Goal: Task Accomplishment & Management: Manage account settings

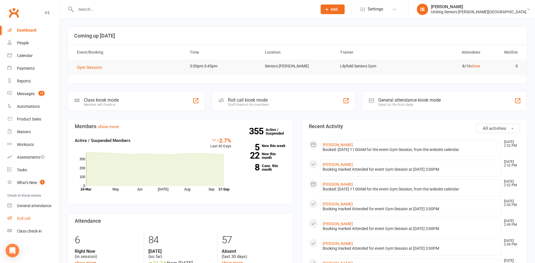
click at [33, 217] on link "Roll call" at bounding box center [33, 218] width 52 height 13
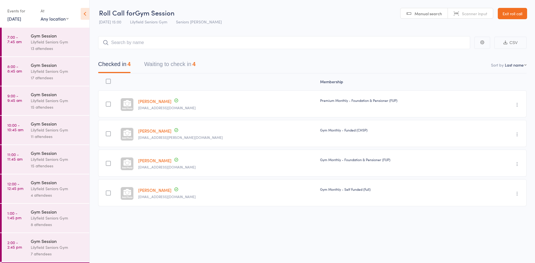
click at [18, 18] on link "17 Sep, 2025" at bounding box center [14, 19] width 14 height 6
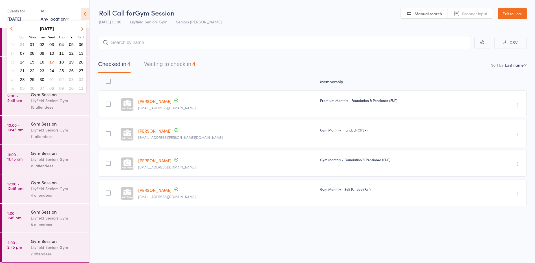
click at [33, 61] on span "15" at bounding box center [32, 62] width 5 height 5
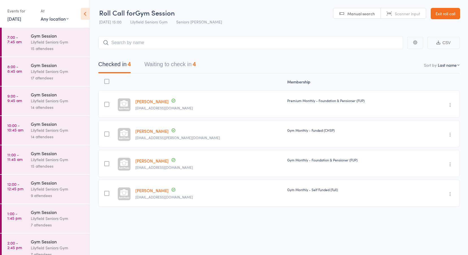
click at [43, 36] on div "Gym Session" at bounding box center [58, 35] width 54 height 6
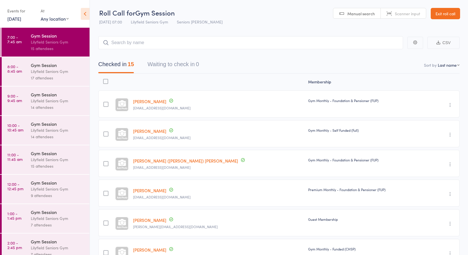
click at [23, 66] on link "8:00 - 8:45 am Gym Session Lilyfield Seniors Gym 17 attendees" at bounding box center [46, 71] width 88 height 29
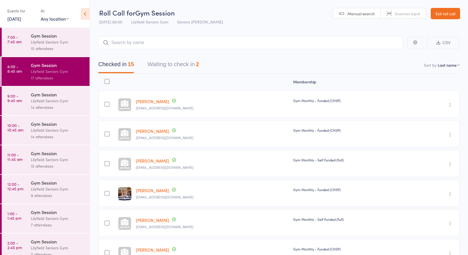
click at [172, 62] on button "Waiting to check in 2" at bounding box center [172, 65] width 51 height 15
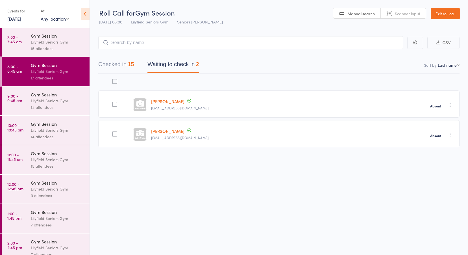
click at [13, 98] on time "9:00 - 9:45 am" at bounding box center [14, 97] width 15 height 9
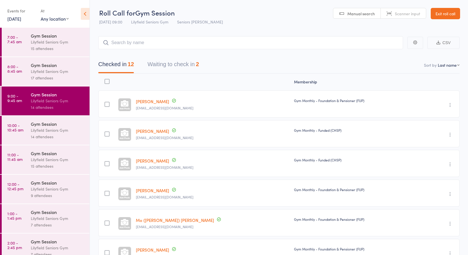
click at [176, 65] on button "Waiting to check in 2" at bounding box center [172, 65] width 51 height 15
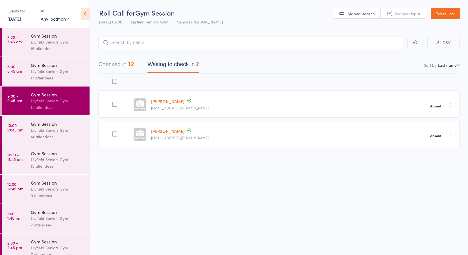
click at [22, 126] on time "10:00 - 10:45 am" at bounding box center [15, 127] width 16 height 9
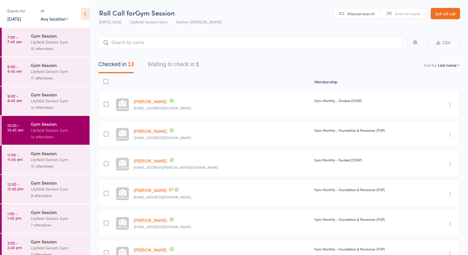
click at [169, 65] on button "Waiting to check in 1" at bounding box center [172, 65] width 51 height 15
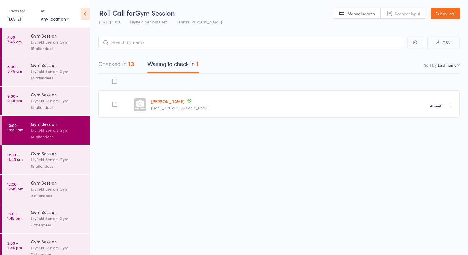
click at [18, 156] on time "11:00 - 11:45 am" at bounding box center [14, 156] width 15 height 9
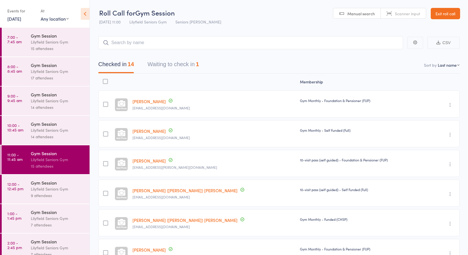
click at [172, 66] on button "Waiting to check in 1" at bounding box center [172, 65] width 51 height 15
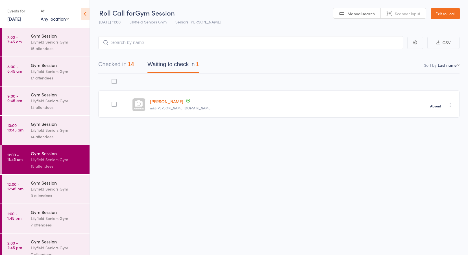
click at [16, 187] on time "12:00 - 12:45 pm" at bounding box center [15, 186] width 16 height 9
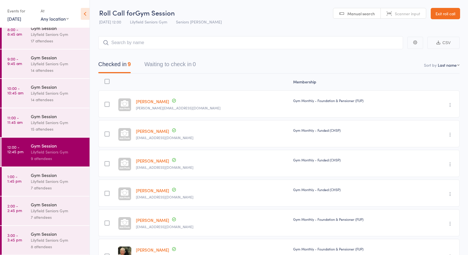
scroll to position [37, 0]
click at [14, 179] on time "1:00 - 1:45 pm" at bounding box center [14, 178] width 14 height 9
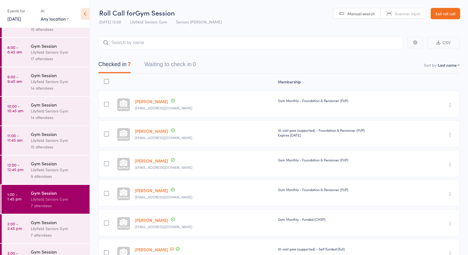
scroll to position [37, 0]
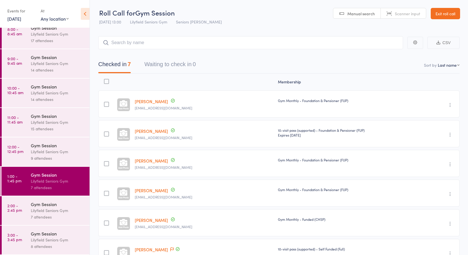
click at [19, 211] on time "2:00 - 2:45 pm" at bounding box center [14, 207] width 15 height 9
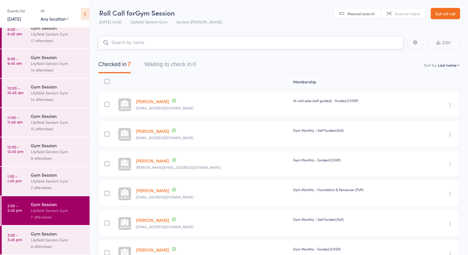
scroll to position [66, 0]
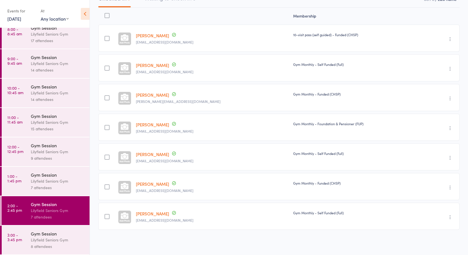
click at [23, 235] on link "3:00 - 3:45 pm Gym Session Lilyfield Seniors Gym 8 attendees" at bounding box center [46, 239] width 88 height 29
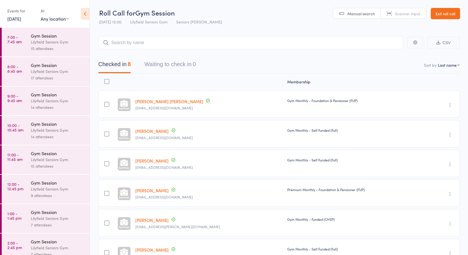
click at [20, 41] on time "7:00 - 7:45 am" at bounding box center [14, 39] width 14 height 9
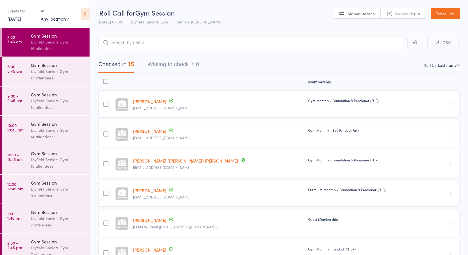
click at [21, 66] on time "8:00 - 8:45 am" at bounding box center [14, 68] width 15 height 9
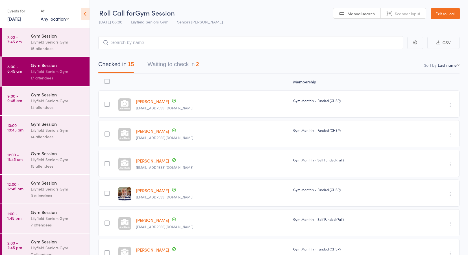
click at [24, 95] on link "9:00 - 9:45 am Gym Session Lilyfield Seniors Gym 14 attendees" at bounding box center [46, 100] width 88 height 29
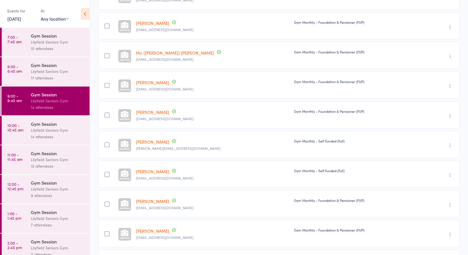
scroll to position [214, 0]
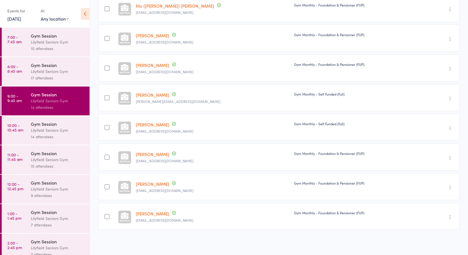
click at [59, 131] on div "Lilyfield Seniors Gym" at bounding box center [58, 130] width 54 height 6
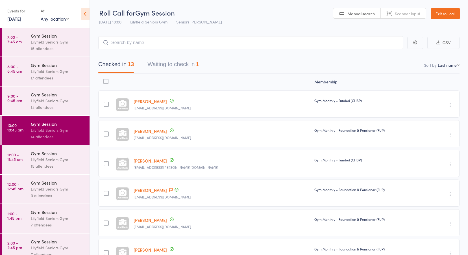
click at [26, 157] on link "11:00 - 11:45 am Gym Session Lilyfield Seniors Gym 15 attendees" at bounding box center [46, 159] width 88 height 29
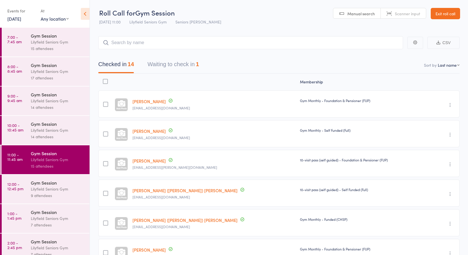
click at [34, 194] on div "9 attendees" at bounding box center [58, 195] width 54 height 6
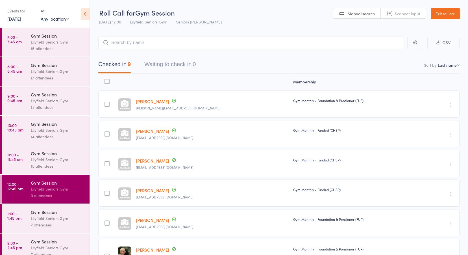
scroll to position [37, 0]
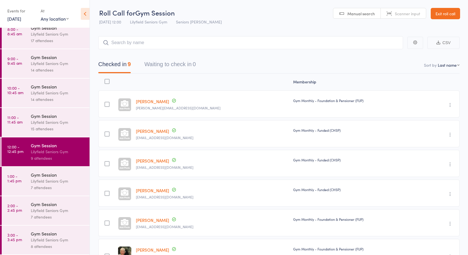
click at [40, 177] on div "Gym Session" at bounding box center [58, 174] width 54 height 6
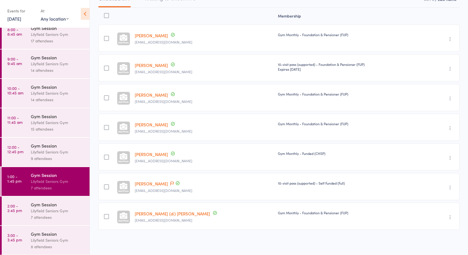
scroll to position [37, 0]
click at [32, 211] on div "Lilyfield Seniors Gym" at bounding box center [58, 210] width 54 height 6
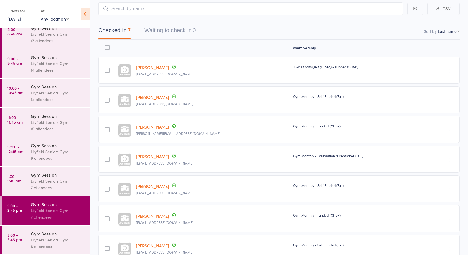
scroll to position [66, 0]
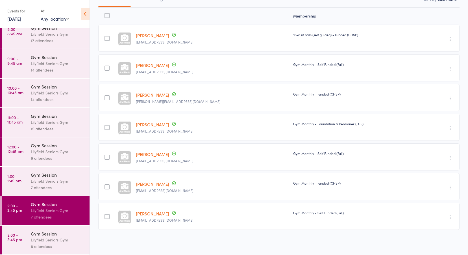
click at [32, 234] on div "Gym Session" at bounding box center [58, 233] width 54 height 6
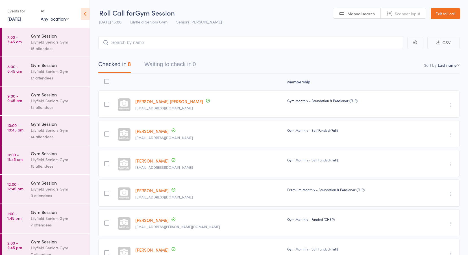
click at [447, 17] on link "Exit roll call" at bounding box center [444, 13] width 29 height 11
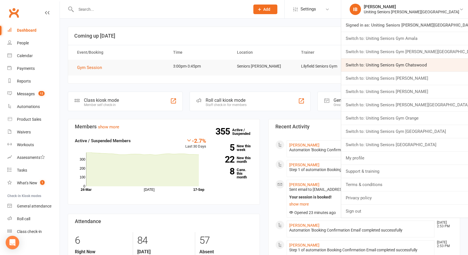
click at [424, 64] on link "Switch to: Uniting Seniors Gym Chatswood" at bounding box center [404, 64] width 127 height 13
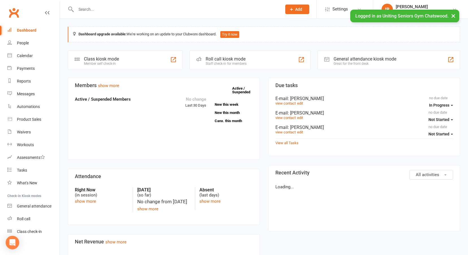
click at [23, 218] on div "Roll call" at bounding box center [23, 218] width 13 height 5
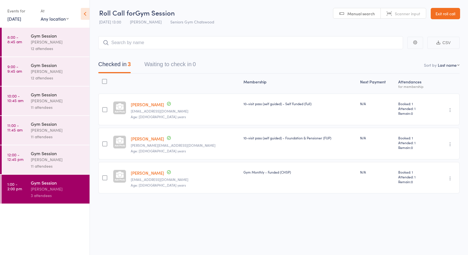
click at [14, 19] on link "[DATE]" at bounding box center [14, 19] width 14 height 6
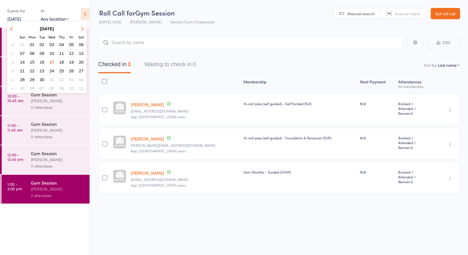
click at [35, 62] on button "15" at bounding box center [32, 62] width 9 height 8
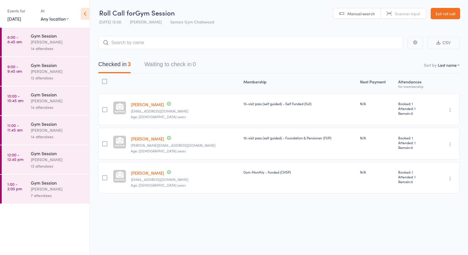
click at [21, 19] on link "15 Sep, 2025" at bounding box center [14, 19] width 14 height 6
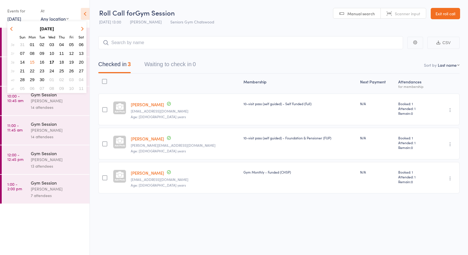
click at [71, 53] on span "12" at bounding box center [71, 53] width 5 height 5
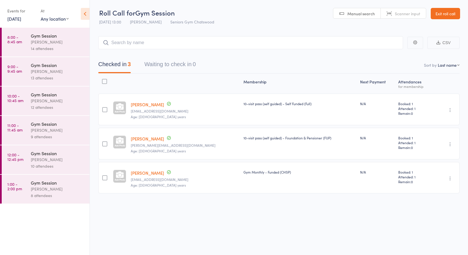
click at [32, 41] on div "Tiffany Yeong" at bounding box center [58, 42] width 54 height 6
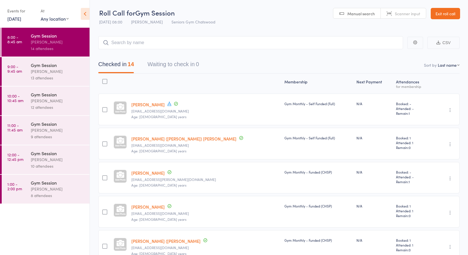
click at [452, 14] on link "Exit roll call" at bounding box center [444, 13] width 29 height 11
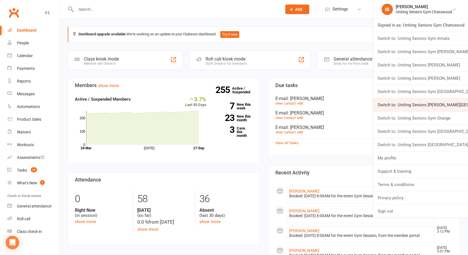
click at [439, 104] on link "Switch to: Uniting Seniors Gym Normanhurst" at bounding box center [420, 104] width 95 height 13
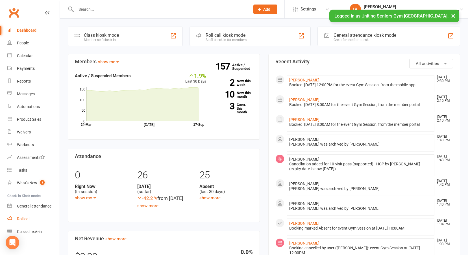
click at [29, 217] on div "Roll call" at bounding box center [23, 218] width 13 height 5
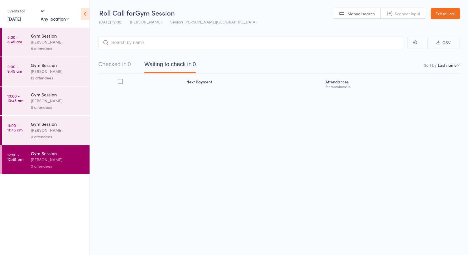
click at [21, 17] on link "17 Sep, 2025" at bounding box center [14, 19] width 14 height 6
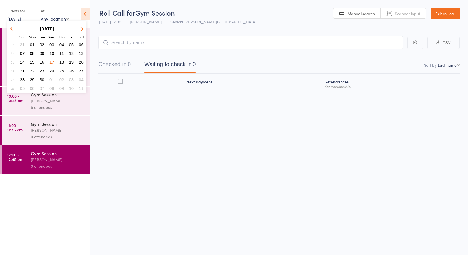
click at [31, 61] on span "15" at bounding box center [32, 62] width 5 height 5
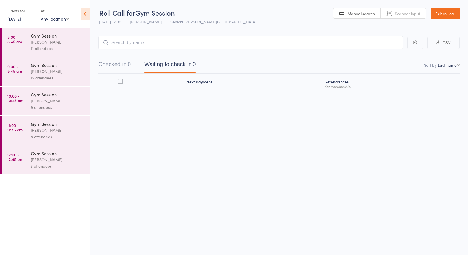
click at [30, 37] on link "8:00 - 8:45 am Gym Session Nicholas Short 11 attendees" at bounding box center [46, 42] width 88 height 29
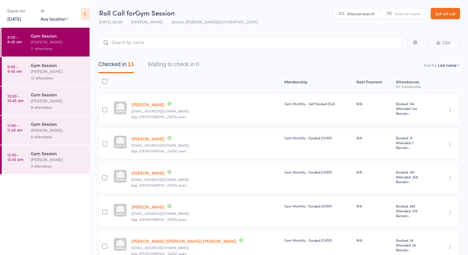
click at [446, 18] on link "Exit roll call" at bounding box center [444, 13] width 29 height 11
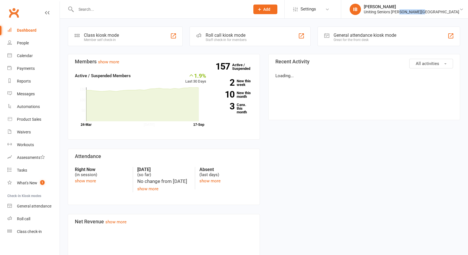
click at [440, 15] on li "IB [PERSON_NAME] Uniting Seniors Gym [GEOGRAPHIC_DATA] Signed in as: Uniting Se…" at bounding box center [404, 9] width 127 height 18
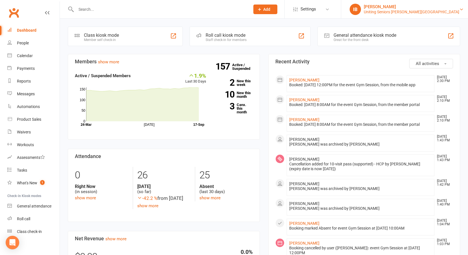
drag, startPoint x: 0, startPoint y: 0, endPoint x: 427, endPoint y: 12, distance: 427.5
click at [427, 12] on div "Uniting Seniors [PERSON_NAME][GEOGRAPHIC_DATA]" at bounding box center [411, 11] width 95 height 5
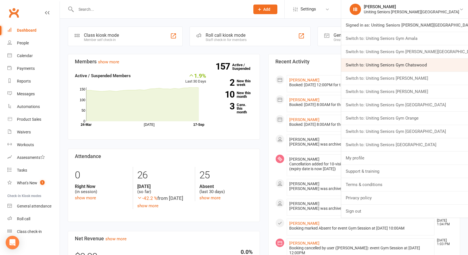
click at [426, 65] on link "Switch to: Uniting Seniors Gym Chatswood" at bounding box center [404, 64] width 127 height 13
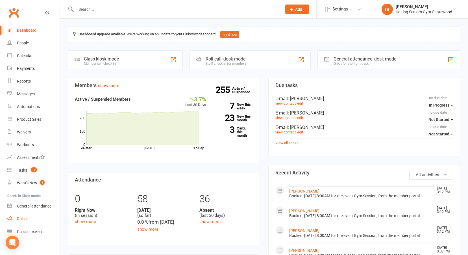
click at [25, 218] on div "Roll call" at bounding box center [23, 218] width 13 height 5
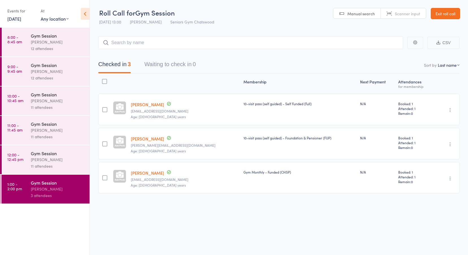
click at [21, 20] on link "17 Sep, 2025" at bounding box center [14, 19] width 14 height 6
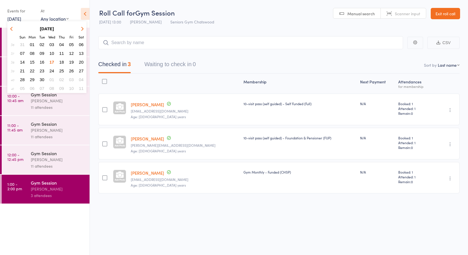
click at [71, 53] on span "12" at bounding box center [71, 53] width 5 height 5
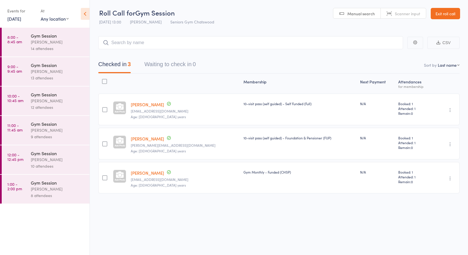
click at [23, 38] on link "8:00 - 8:45 am Gym Session Tiffany Yeong 14 attendees" at bounding box center [46, 42] width 88 height 29
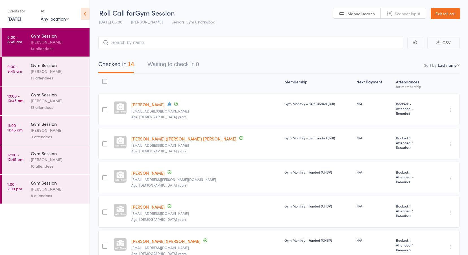
click at [15, 65] on time "9:00 - 9:45 am" at bounding box center [14, 68] width 15 height 9
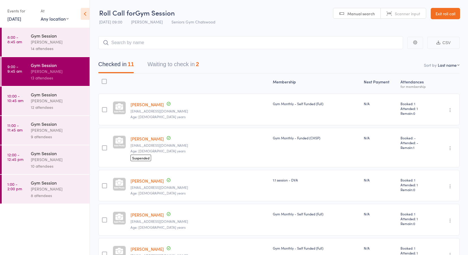
click at [168, 67] on button "Waiting to check in 2" at bounding box center [172, 65] width 51 height 15
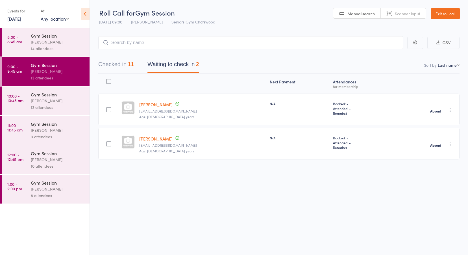
click at [18, 101] on time "10:00 - 10:45 am" at bounding box center [15, 97] width 16 height 9
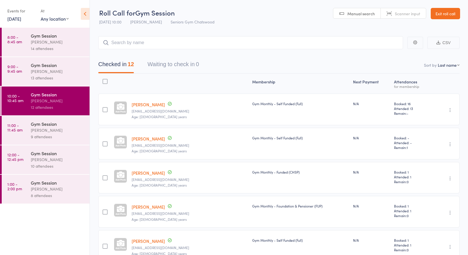
click at [16, 129] on time "11:00 - 11:45 am" at bounding box center [14, 127] width 15 height 9
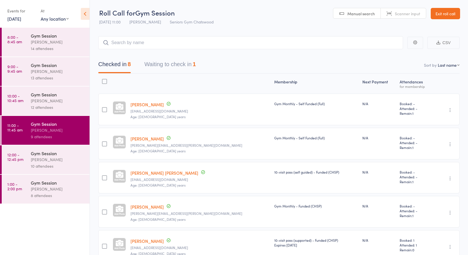
click at [189, 66] on button "Waiting to check in 1" at bounding box center [169, 65] width 51 height 15
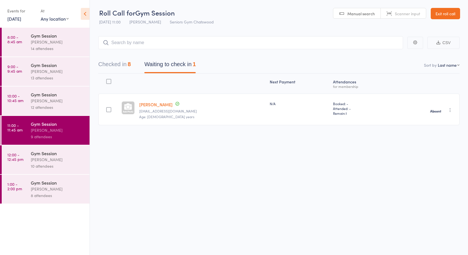
click at [21, 154] on time "12:00 - 12:45 pm" at bounding box center [15, 156] width 16 height 9
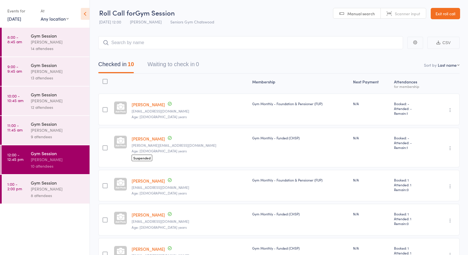
click at [11, 185] on time "1:00 - 2:00 pm" at bounding box center [14, 186] width 15 height 9
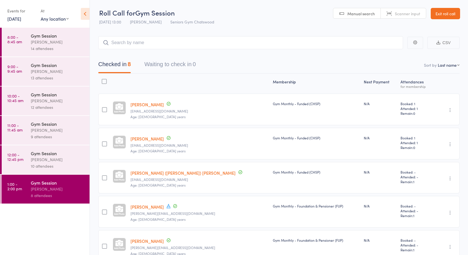
click at [33, 46] on div "14 attendees" at bounding box center [58, 48] width 54 height 6
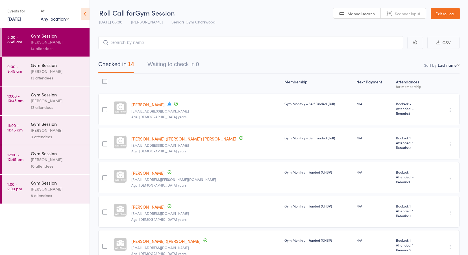
click at [16, 69] on time "9:00 - 9:45 am" at bounding box center [14, 68] width 15 height 9
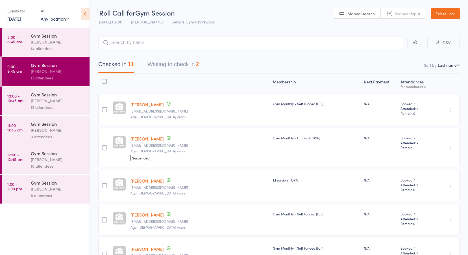
click at [28, 106] on link "10:00 - 10:45 am Gym Session Tiffany Yeong 12 attendees" at bounding box center [46, 100] width 88 height 29
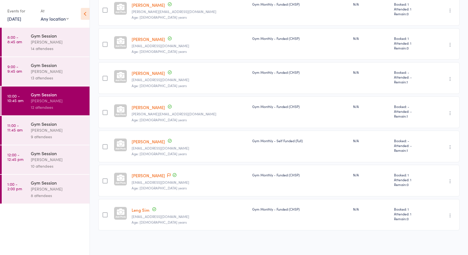
scroll to position [270, 0]
click at [19, 122] on link "11:00 - 11:45 am Gym Session Tiffany Yeong 9 attendees" at bounding box center [46, 130] width 88 height 29
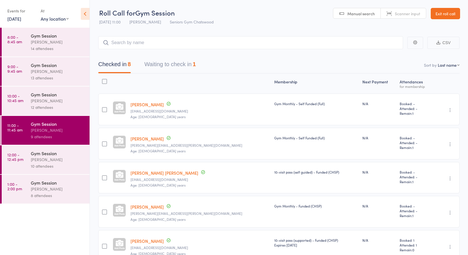
click at [43, 158] on div "Tiffany Yeong" at bounding box center [58, 159] width 54 height 6
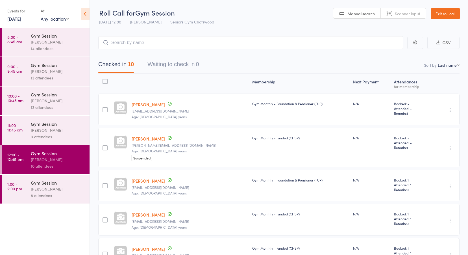
click at [45, 188] on div "Tiffany Yeong" at bounding box center [58, 188] width 54 height 6
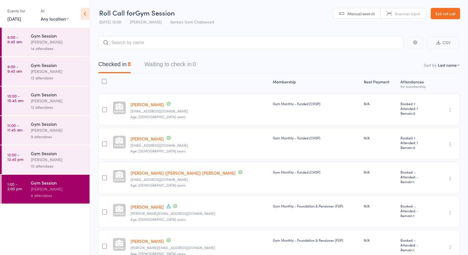
click at [21, 19] on link "12 Sep, 2025" at bounding box center [14, 19] width 14 height 6
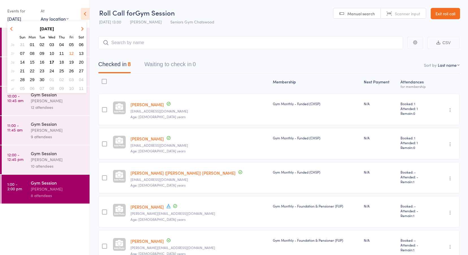
click at [36, 60] on button "15" at bounding box center [32, 62] width 9 height 8
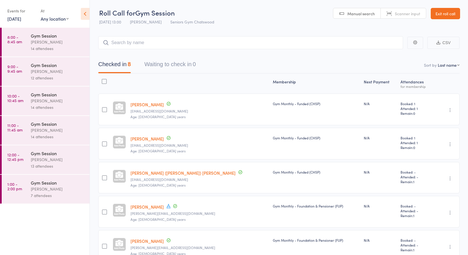
click at [27, 38] on link "8:00 - 8:45 am Gym Session Tiffany Yeong 14 attendees" at bounding box center [46, 42] width 88 height 29
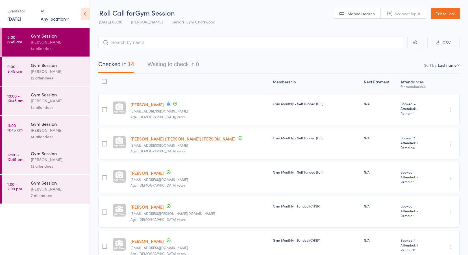
click at [11, 38] on time "8:00 - 8:45 am" at bounding box center [14, 39] width 15 height 9
click at [21, 64] on time "9:00 - 9:45 am" at bounding box center [14, 68] width 15 height 9
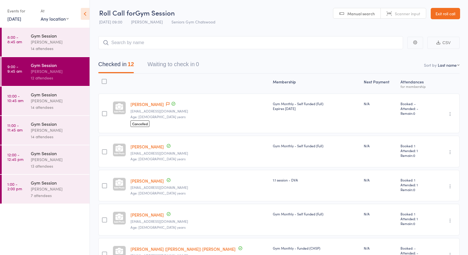
click at [17, 100] on time "10:00 - 10:45 am" at bounding box center [15, 97] width 16 height 9
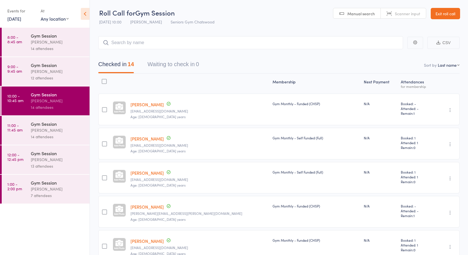
click at [19, 126] on time "11:00 - 11:45 am" at bounding box center [14, 127] width 15 height 9
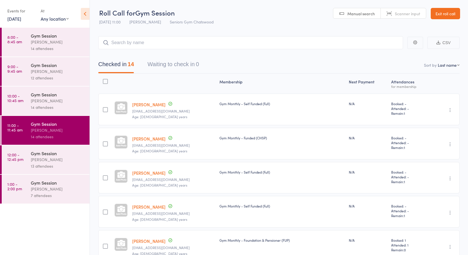
click at [16, 158] on time "12:00 - 12:45 pm" at bounding box center [15, 156] width 16 height 9
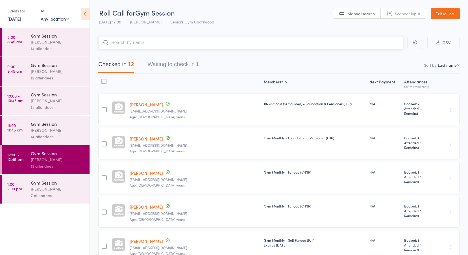
click at [187, 62] on button "Waiting to check in 1" at bounding box center [172, 65] width 51 height 15
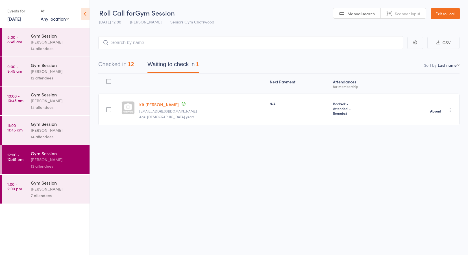
click at [22, 188] on link "1:00 - 2:00 pm Gym Session Tiffany Yeong 7 attendees" at bounding box center [46, 188] width 88 height 29
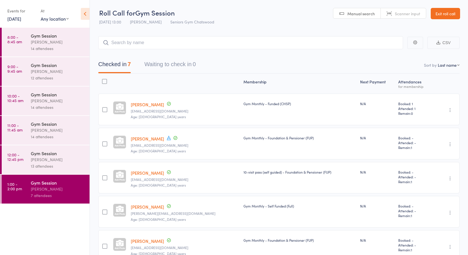
click at [21, 41] on time "8:00 - 8:45 am" at bounding box center [14, 39] width 15 height 9
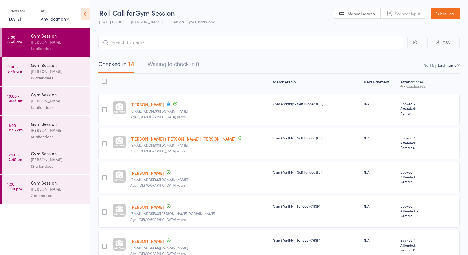
click at [49, 38] on div "Gym Session" at bounding box center [58, 35] width 54 height 6
click at [30, 75] on link "9:00 - 9:45 am Gym Session Tiffany Yeong 12 attendees" at bounding box center [46, 71] width 88 height 29
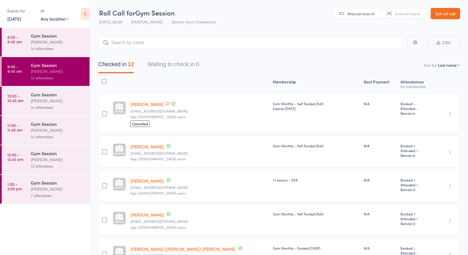
click at [52, 98] on div "Tiffany Yeong" at bounding box center [58, 100] width 54 height 6
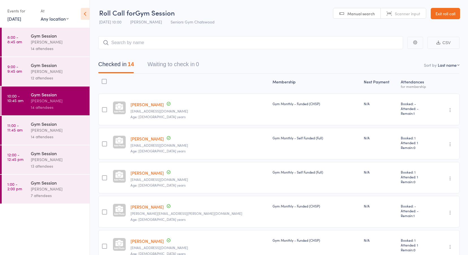
click at [20, 131] on time "11:00 - 11:45 am" at bounding box center [14, 127] width 15 height 9
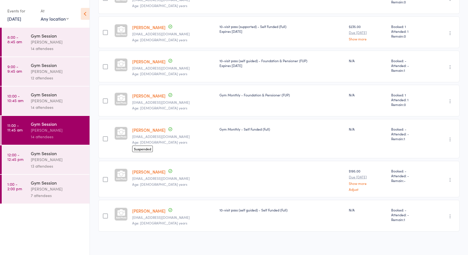
scroll to position [351, 0]
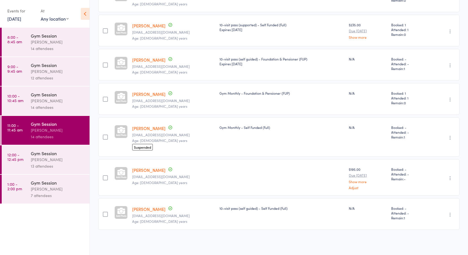
click at [153, 172] on link "Alice Webster" at bounding box center [148, 170] width 33 height 6
click at [29, 158] on link "12:00 - 12:45 pm Gym Session Tiffany Yeong 13 attendees" at bounding box center [46, 159] width 88 height 29
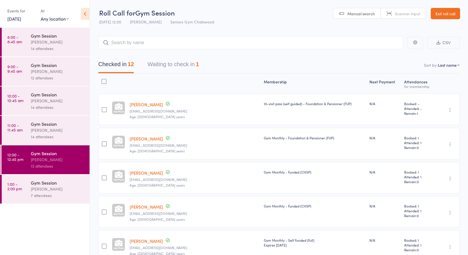
click at [54, 186] on div "Tiffany Yeong" at bounding box center [58, 188] width 54 height 6
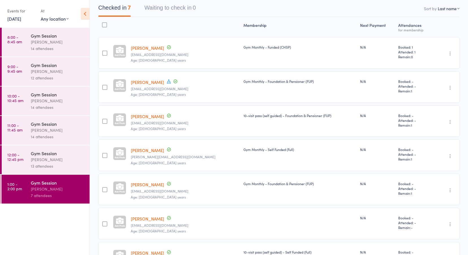
scroll to position [100, 0]
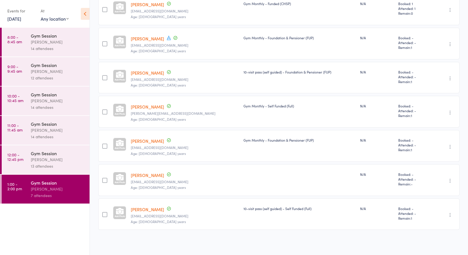
click at [151, 176] on link "Lars Ulvesund" at bounding box center [147, 175] width 33 height 6
click at [17, 18] on link "15 Sep, 2025" at bounding box center [14, 19] width 14 height 6
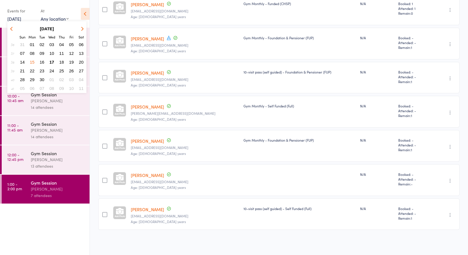
click at [34, 223] on ul "8:00 - 8:45 am Gym Session Tiffany Yeong 14 attendees 9:00 - 9:45 am Gym Sessio…" at bounding box center [44, 141] width 89 height 227
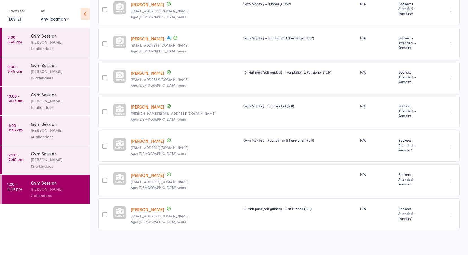
click at [29, 39] on link "8:00 - 8:45 am Gym Session Tiffany Yeong 14 attendees" at bounding box center [46, 42] width 88 height 29
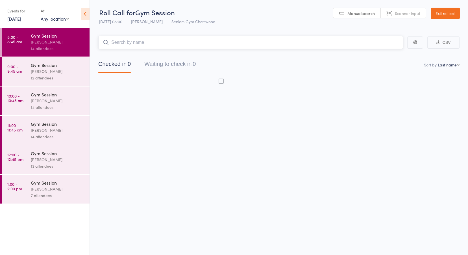
scroll to position [0, 0]
click at [25, 66] on link "9:00 - 9:45 am Gym Session Tiffany Yeong 12 attendees" at bounding box center [46, 71] width 88 height 29
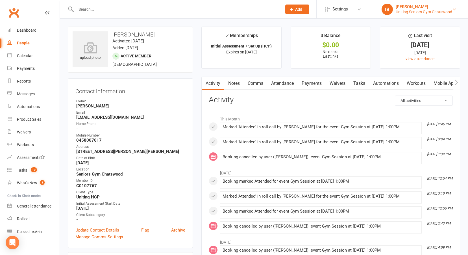
click at [452, 11] on div "Uniting Seniors Gym Chatswood" at bounding box center [423, 11] width 56 height 5
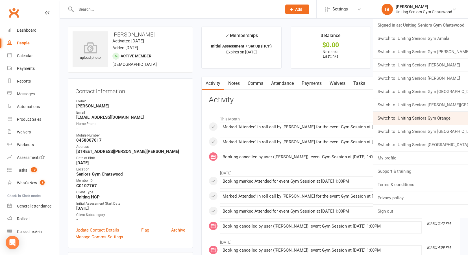
click at [425, 119] on link "Switch to: Uniting Seniors Gym Orange" at bounding box center [420, 117] width 95 height 13
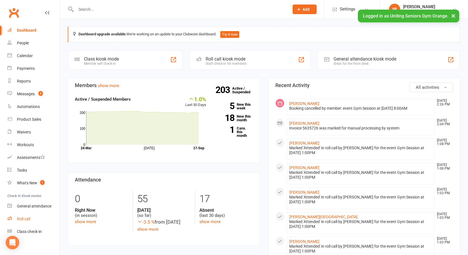
click at [29, 217] on div "Roll call" at bounding box center [23, 218] width 13 height 5
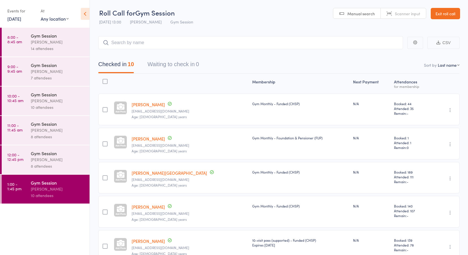
click at [17, 20] on link "17 Sep, 2025" at bounding box center [14, 19] width 14 height 6
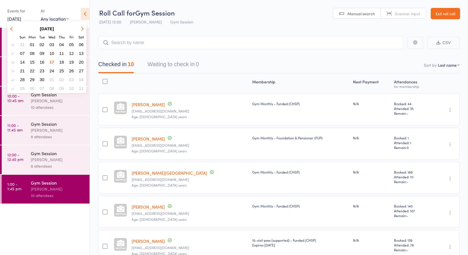
click at [33, 62] on span "15" at bounding box center [32, 62] width 5 height 5
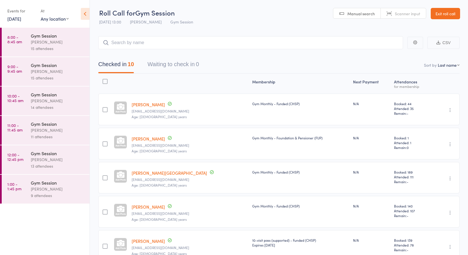
click at [29, 37] on link "8:00 - 8:45 am Gym Session Vanessa Gaynor 15 attendees" at bounding box center [46, 42] width 88 height 29
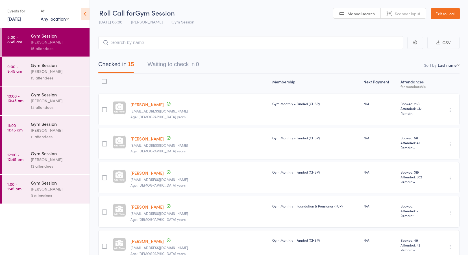
click at [19, 70] on time "9:00 - 9:45 am" at bounding box center [14, 68] width 15 height 9
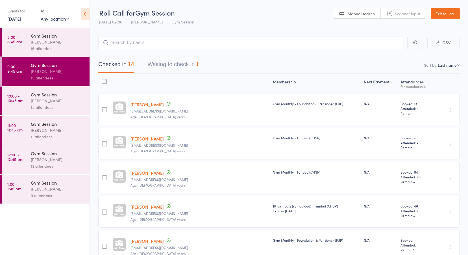
click at [170, 63] on button "Waiting to check in 1" at bounding box center [172, 65] width 51 height 15
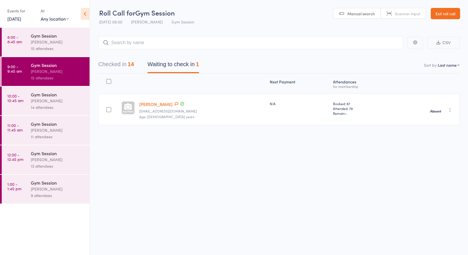
click at [17, 97] on time "10:00 - 10:45 am" at bounding box center [15, 97] width 16 height 9
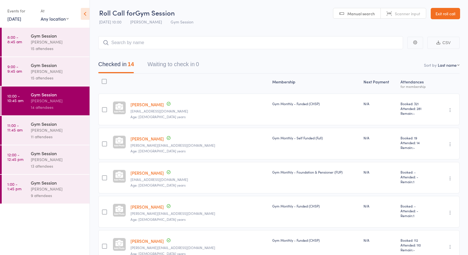
click at [19, 130] on time "11:00 - 11:45 am" at bounding box center [14, 127] width 15 height 9
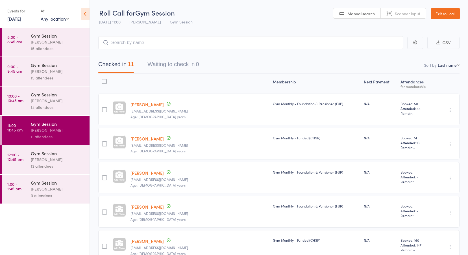
click at [19, 159] on time "12:00 - 12:45 pm" at bounding box center [15, 156] width 16 height 9
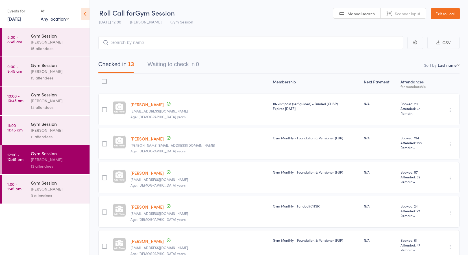
click at [17, 184] on time "1:00 - 1:45 pm" at bounding box center [14, 186] width 14 height 9
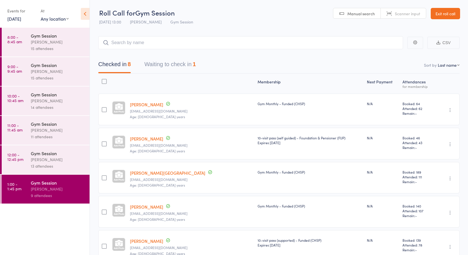
click at [187, 64] on button "Waiting to check in 1" at bounding box center [169, 65] width 51 height 15
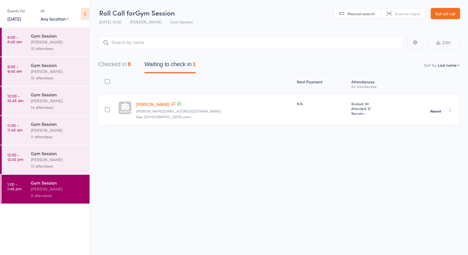
click at [26, 41] on link "8:00 - 8:45 am Gym Session Vanessa Gaynor 15 attendees" at bounding box center [46, 42] width 88 height 29
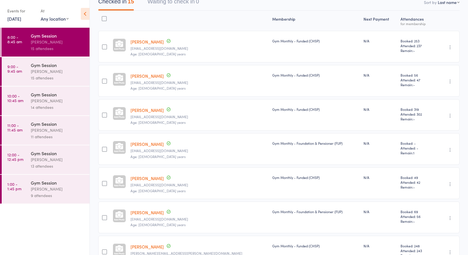
scroll to position [62, 0]
click at [8, 231] on ul "8:00 - 8:45 am Gym Session Vanessa Gaynor 15 attendees 9:00 - 9:45 am Gym Sessi…" at bounding box center [44, 141] width 89 height 227
click at [18, 71] on time "9:00 - 9:45 am" at bounding box center [14, 68] width 15 height 9
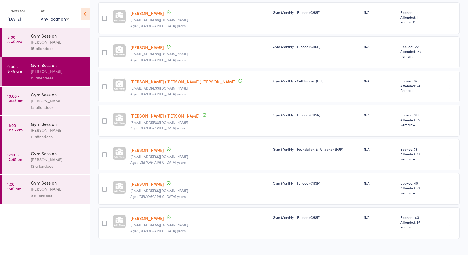
scroll to position [339, 0]
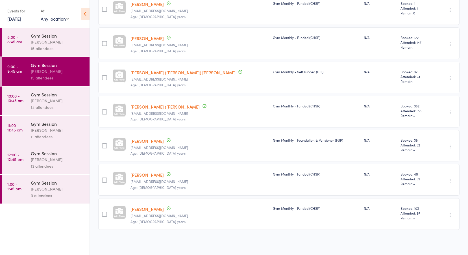
click at [47, 92] on div "Gym Session" at bounding box center [58, 94] width 54 height 6
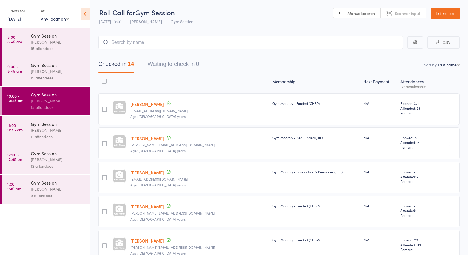
click at [37, 67] on div "Gym Session" at bounding box center [58, 65] width 54 height 6
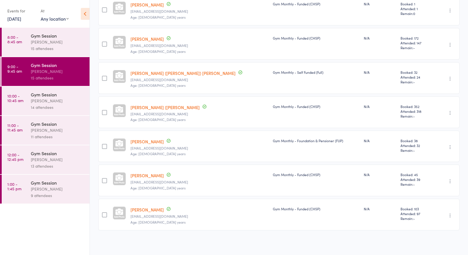
scroll to position [339, 0]
click at [16, 97] on time "10:00 - 10:45 am" at bounding box center [15, 97] width 16 height 9
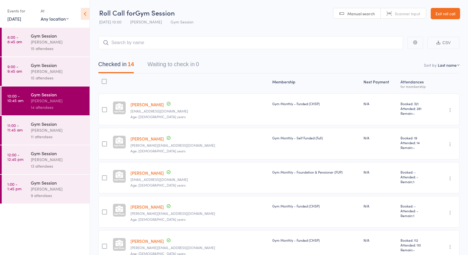
click at [32, 117] on div "Gym Session Vanessa Gaynor 11 attendees" at bounding box center [60, 130] width 59 height 29
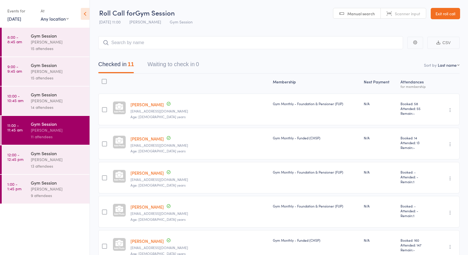
click at [32, 158] on div "Vanessa Gaynor" at bounding box center [58, 159] width 54 height 6
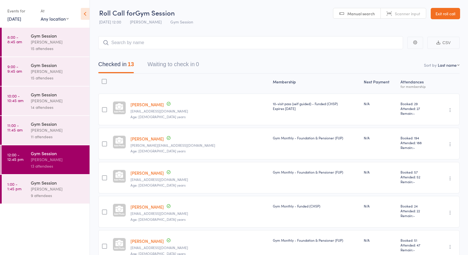
click at [34, 179] on div "Gym Session" at bounding box center [58, 182] width 54 height 6
